Goal: Information Seeking & Learning: Learn about a topic

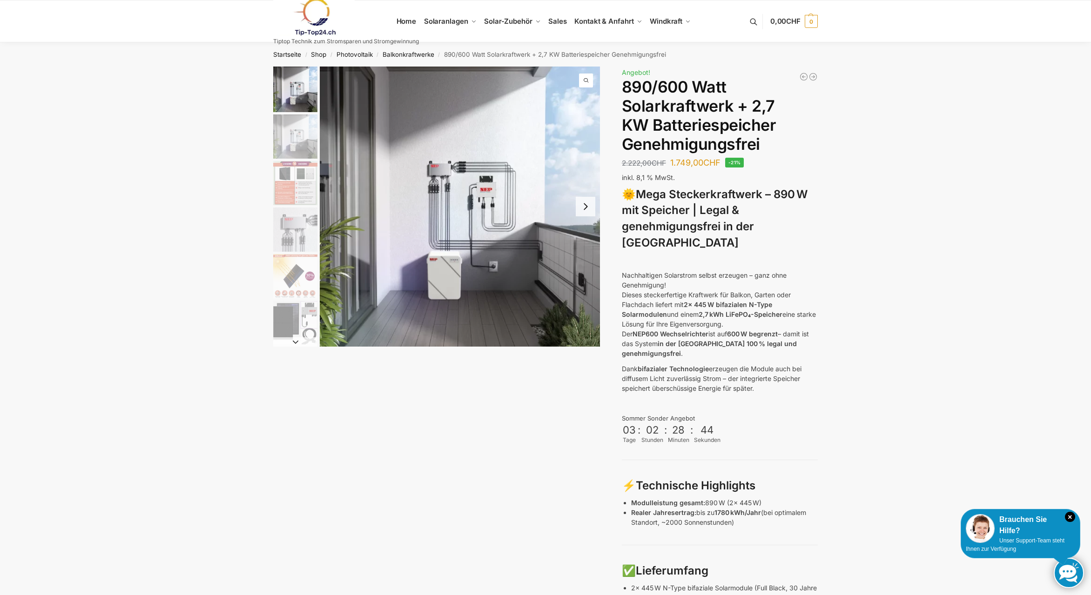
click at [837, 305] on div "Steckerkraftwerk mit 2,7kwh-Speicher Beschreibung Zusätzliche Informationen 2.2…" at bounding box center [546, 579] width 584 height 1025
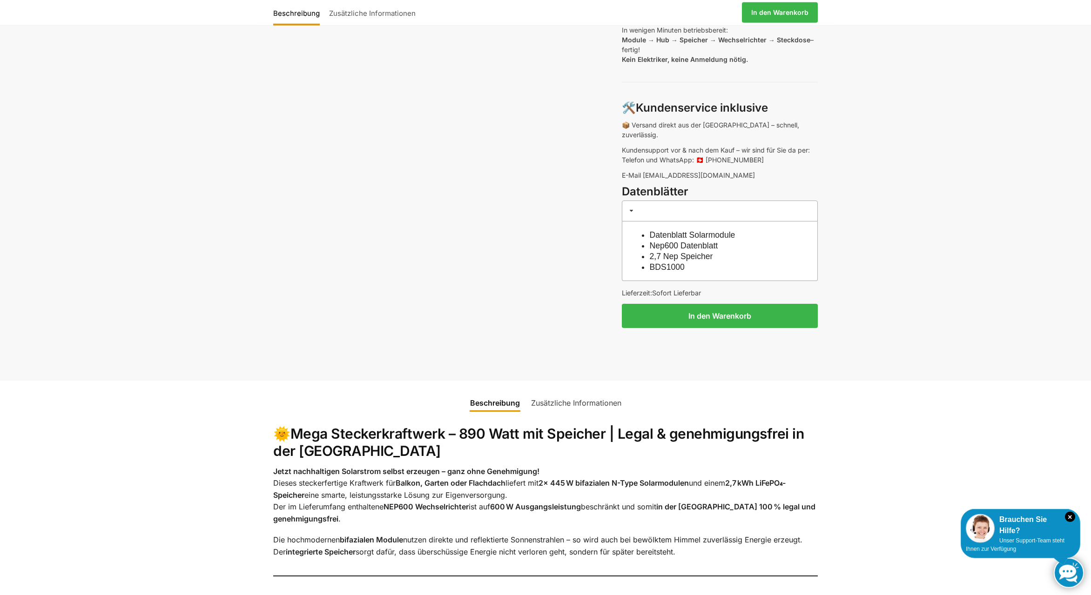
scroll to position [712, 0]
click at [674, 241] on link "Nep600 Datenblatt" at bounding box center [684, 245] width 68 height 9
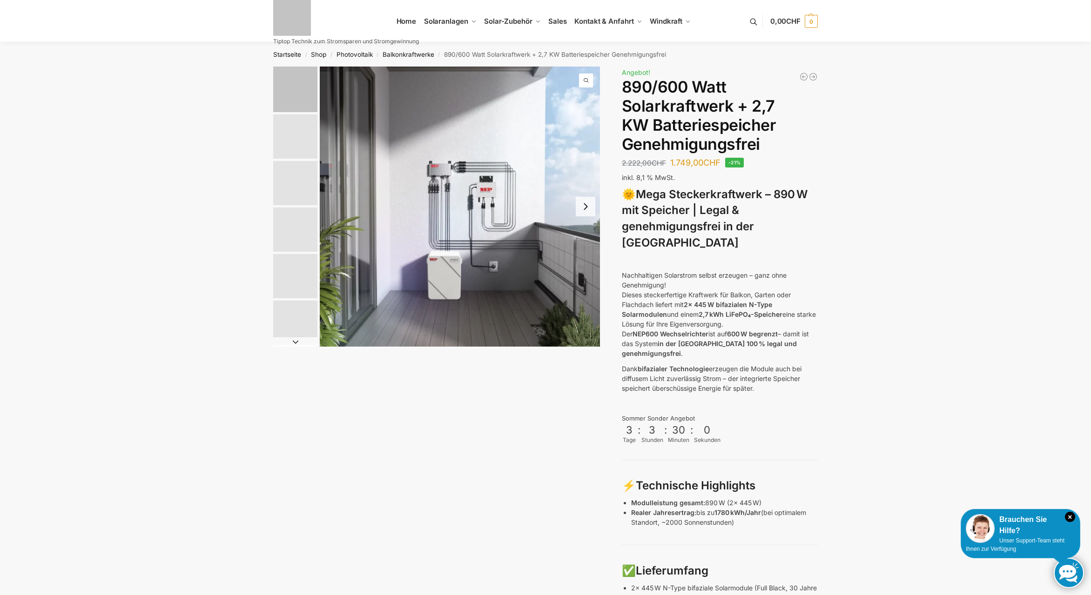
scroll to position [712, 0]
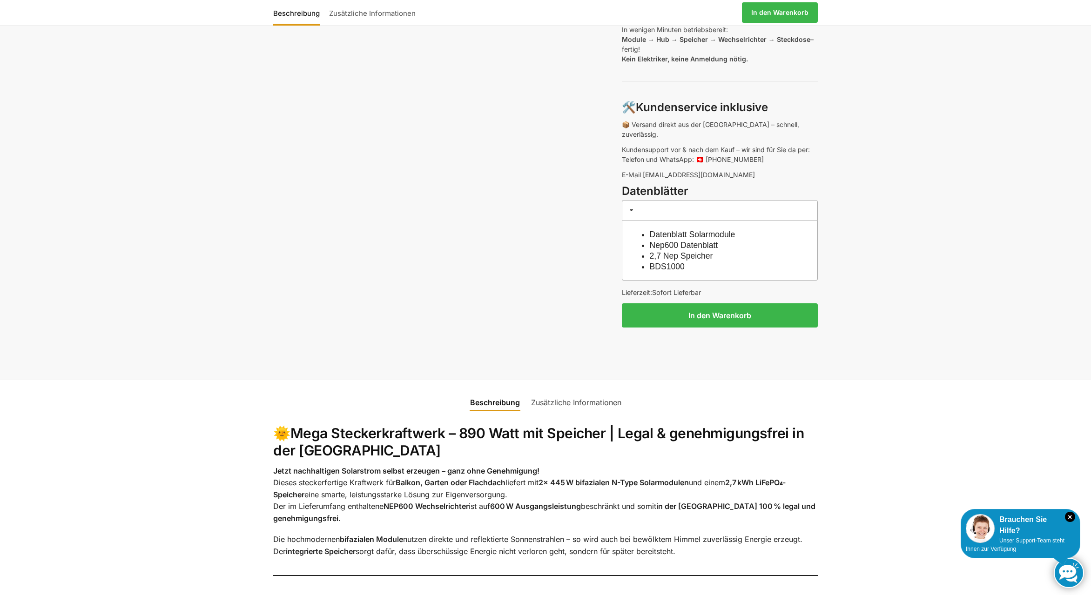
click at [664, 262] on link "BDS1000" at bounding box center [667, 266] width 35 height 9
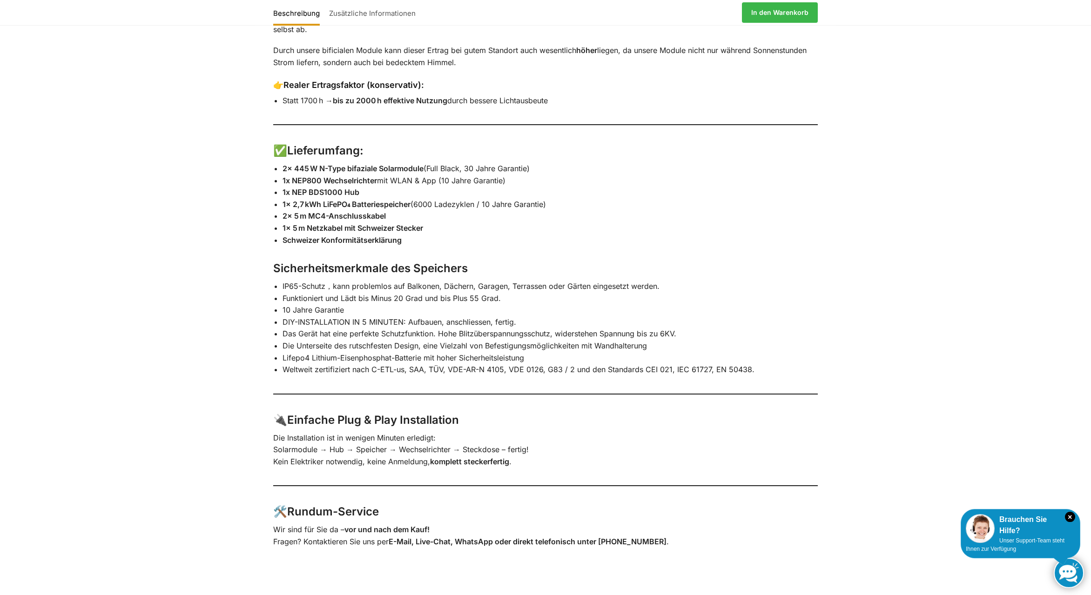
scroll to position [1376, 0]
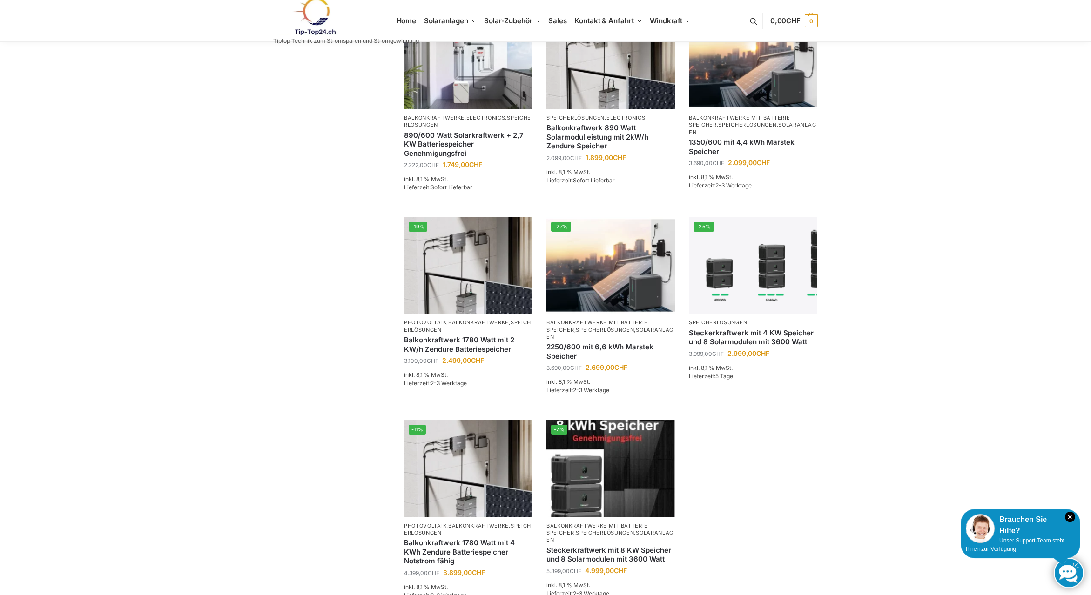
scroll to position [332, 0]
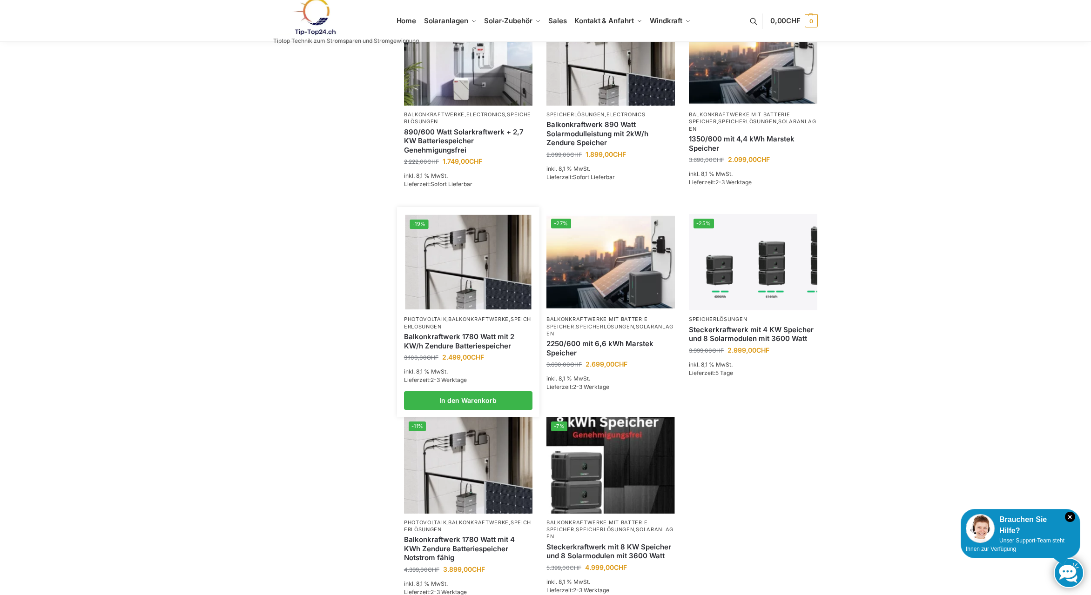
click at [449, 330] on div "Balkonkraftwerk 1780 Watt mit 2 KW/h Zendure Batteriespeicher" at bounding box center [468, 341] width 128 height 22
click at [449, 316] on p "Photovoltaik , Balkonkraftwerke , Speicherlösungen" at bounding box center [468, 323] width 128 height 14
click at [461, 332] on link "Balkonkraftwerk 1780 Watt mit 2 KW/h Zendure Batteriespeicher" at bounding box center [468, 341] width 128 height 18
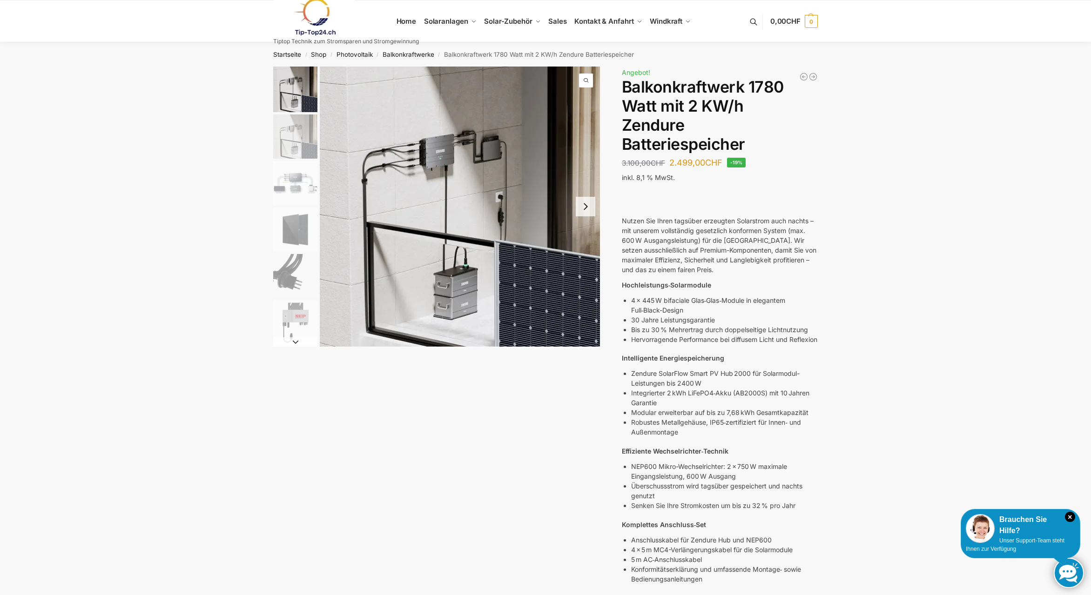
click at [307, 94] on img "1 / 7" at bounding box center [295, 90] width 44 height 46
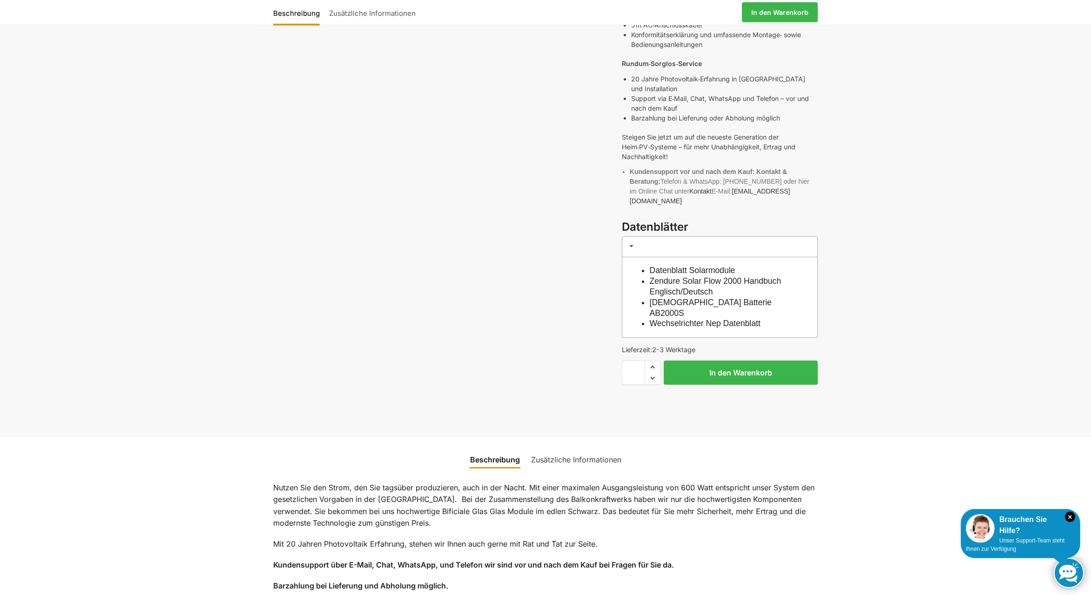
scroll to position [570, 0]
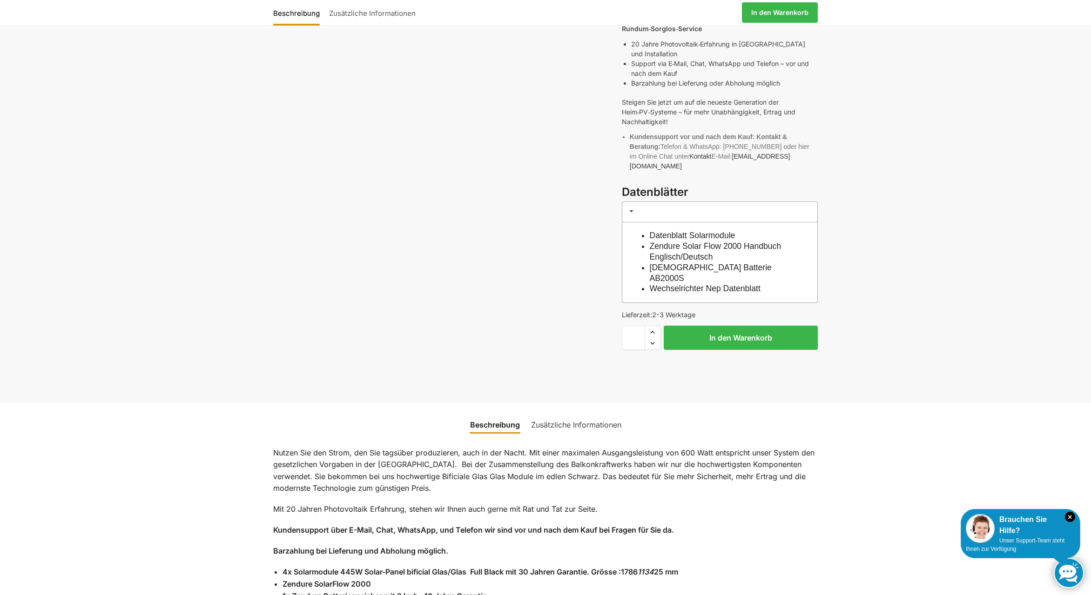
click at [722, 241] on link "Zendure Solar Flow 2000 Handbuch Englisch/Deutsch" at bounding box center [716, 251] width 132 height 20
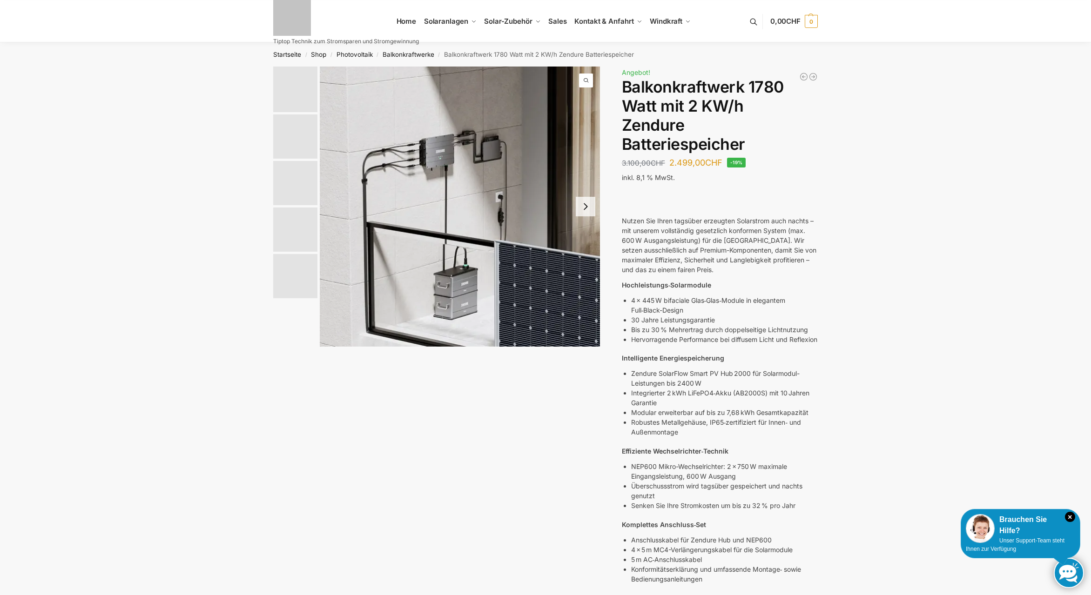
scroll to position [570, 0]
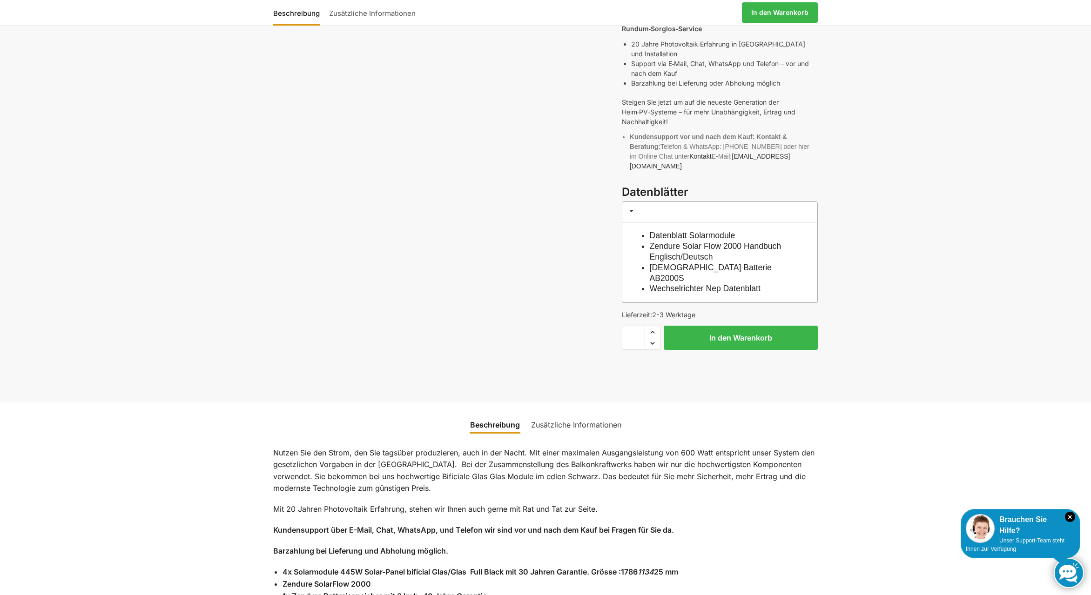
click at [711, 231] on link "Datenblatt Solarmodule" at bounding box center [693, 235] width 86 height 9
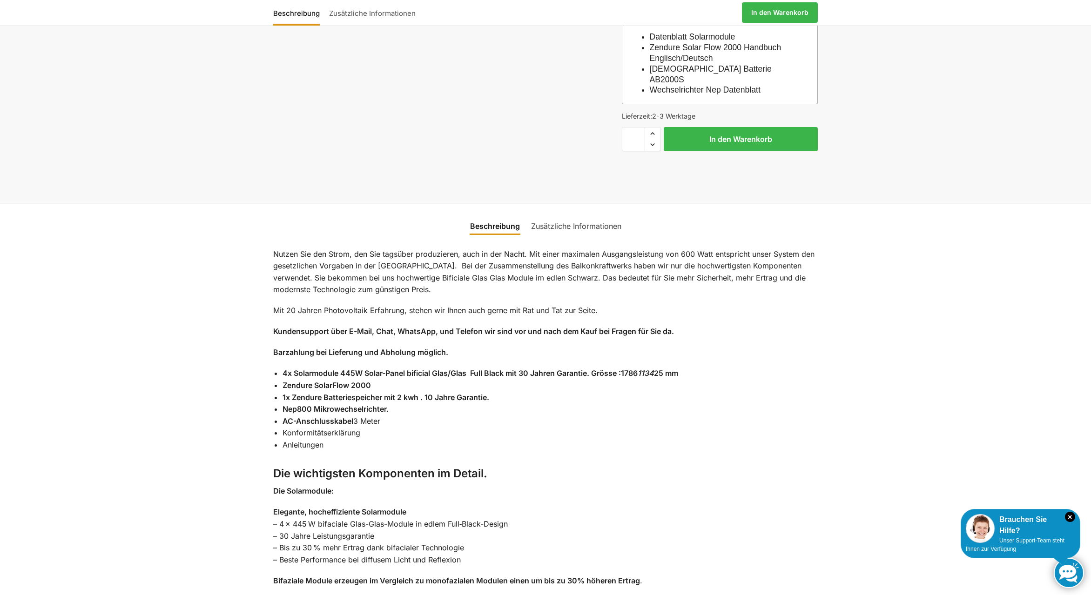
scroll to position [807, 0]
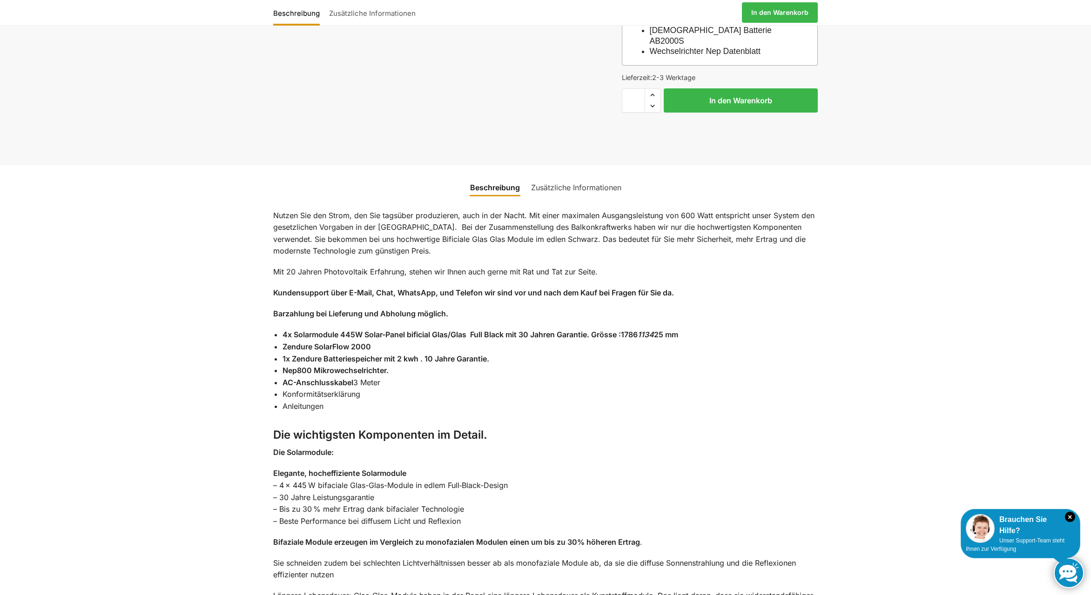
click at [541, 365] on li "Nep800 Mikrowechselrichter." at bounding box center [549, 371] width 535 height 12
click at [575, 365] on li "Nep800 Mikrowechselrichter." at bounding box center [549, 371] width 535 height 12
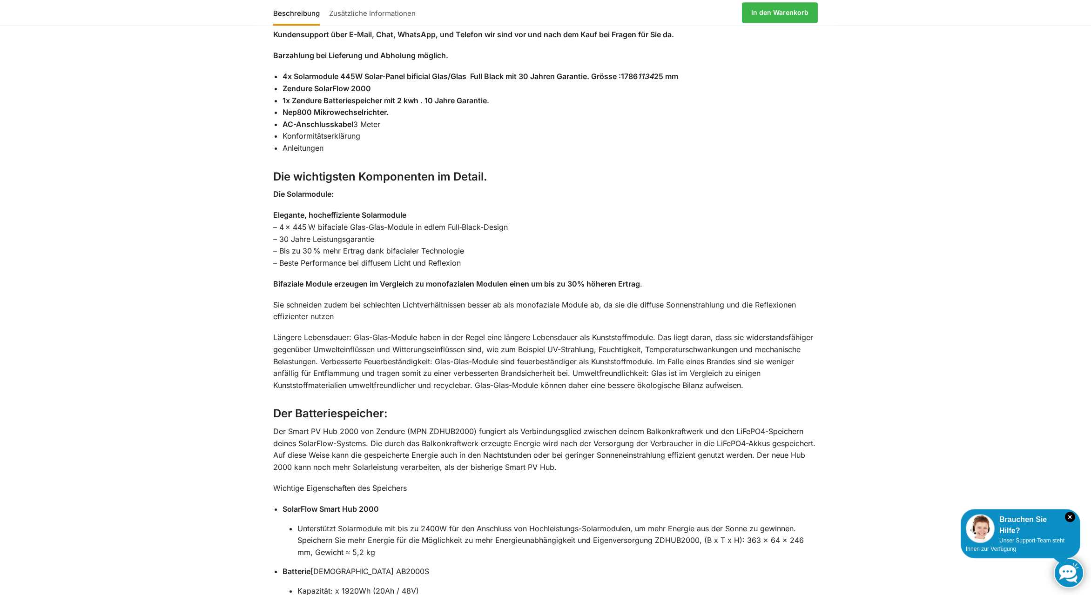
scroll to position [1168, 0]
